Goal: Task Accomplishment & Management: Use online tool/utility

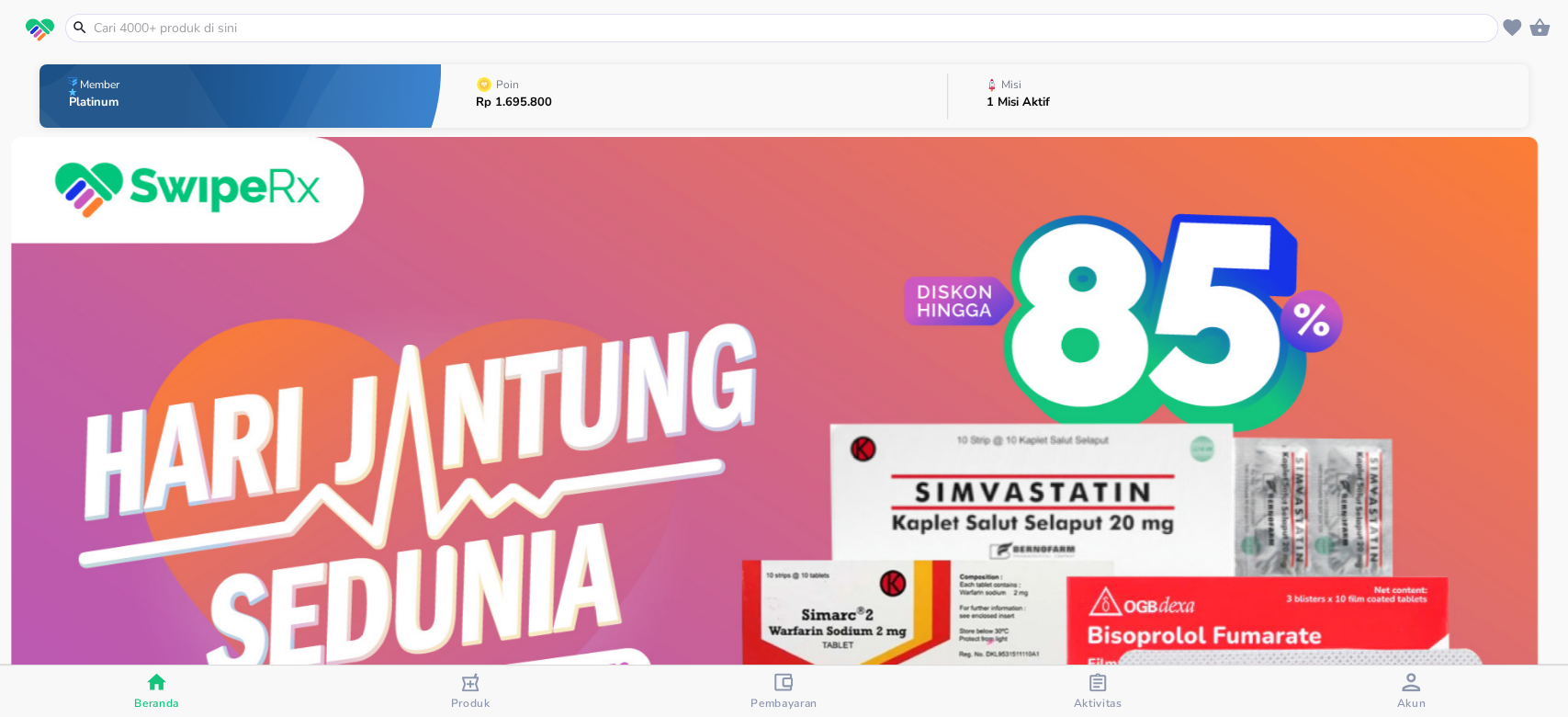
click at [1078, 107] on button "Misi 1 Misi Aktif" at bounding box center [1238, 96] width 581 height 73
